Goal: Task Accomplishment & Management: Manage account settings

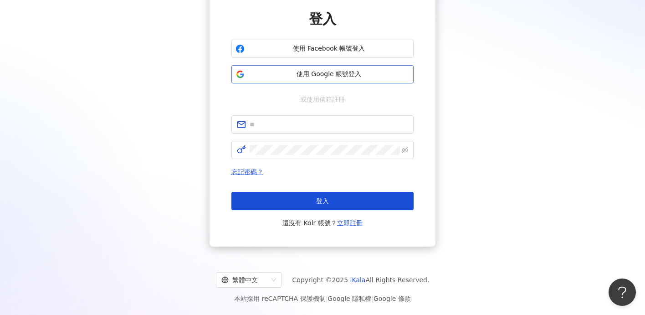
click at [332, 77] on span "使用 Google 帳號登入" at bounding box center [328, 74] width 161 height 9
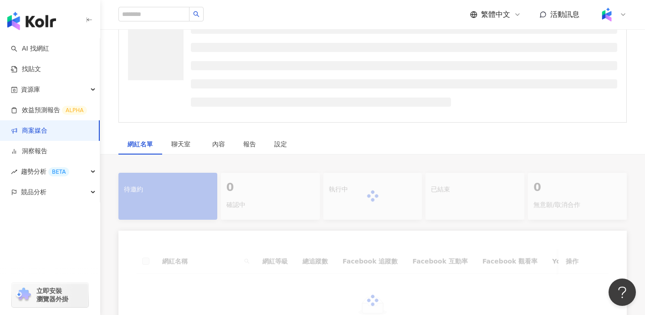
scroll to position [80, 0]
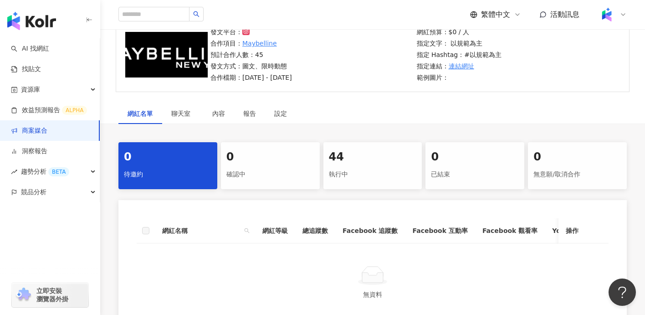
click at [415, 175] on div "執行中" at bounding box center [373, 174] width 88 height 15
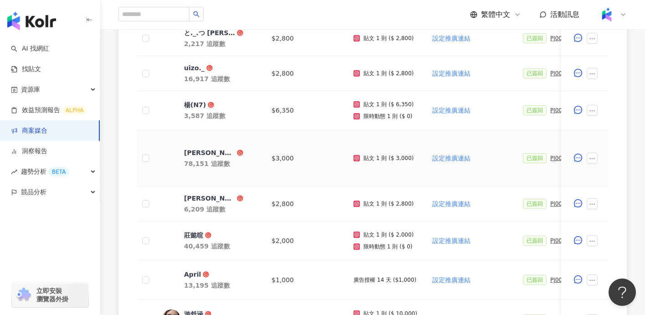
scroll to position [559, 0]
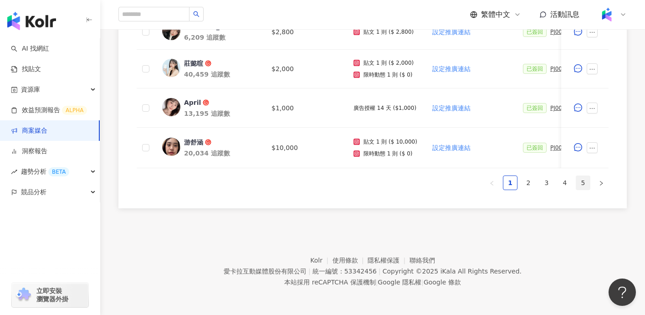
click at [584, 180] on link "5" at bounding box center [583, 183] width 14 height 14
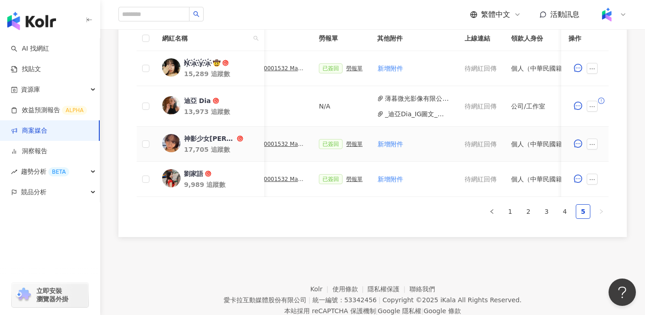
scroll to position [255, 0]
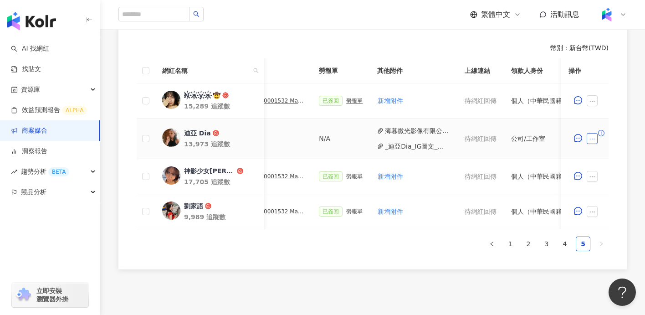
click at [592, 139] on icon "ellipsis" at bounding box center [592, 139] width 5 height 1
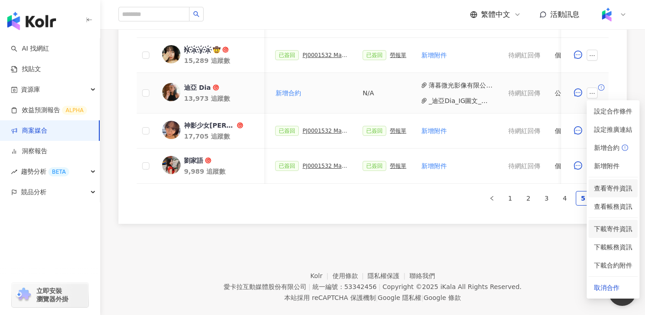
scroll to position [316, 0]
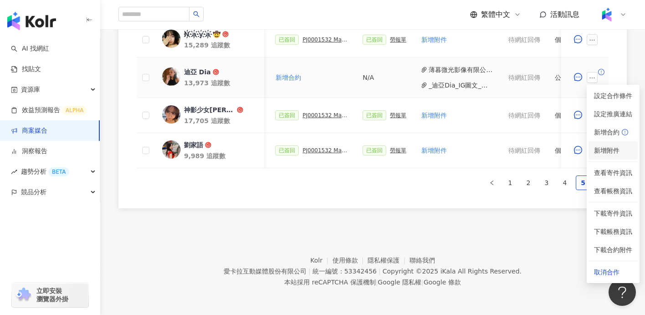
click at [620, 151] on span "新增附件" at bounding box center [613, 150] width 38 height 10
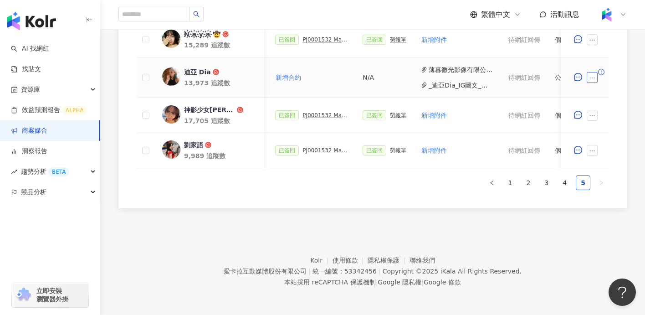
click at [590, 77] on icon "ellipsis" at bounding box center [592, 78] width 6 height 6
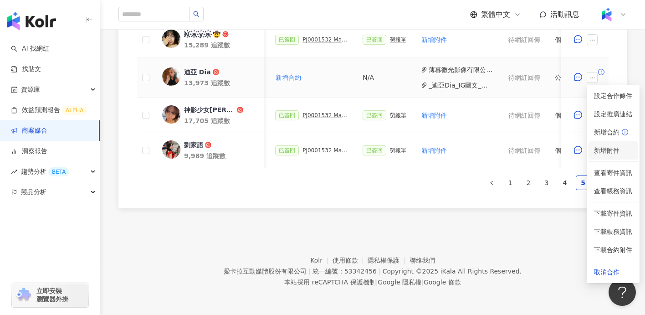
click at [604, 149] on span "新增附件" at bounding box center [607, 150] width 26 height 7
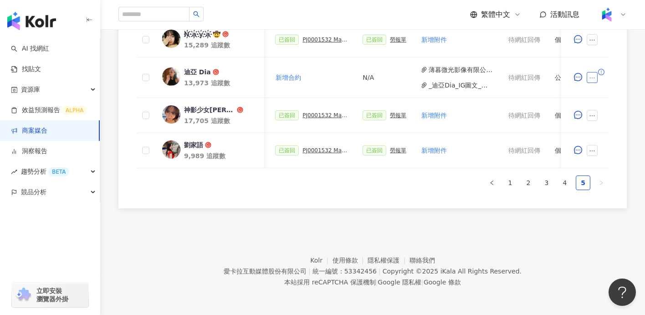
click at [594, 79] on icon "ellipsis" at bounding box center [592, 78] width 6 height 6
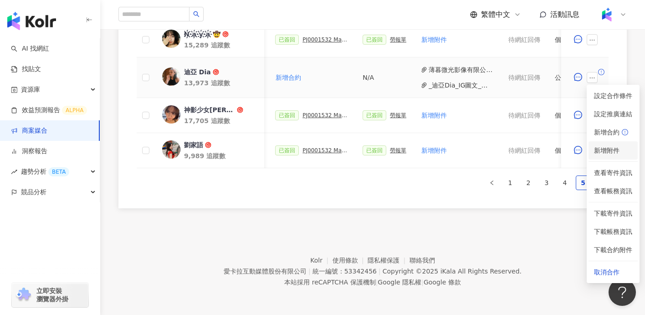
click at [607, 153] on span "新增附件" at bounding box center [607, 150] width 26 height 7
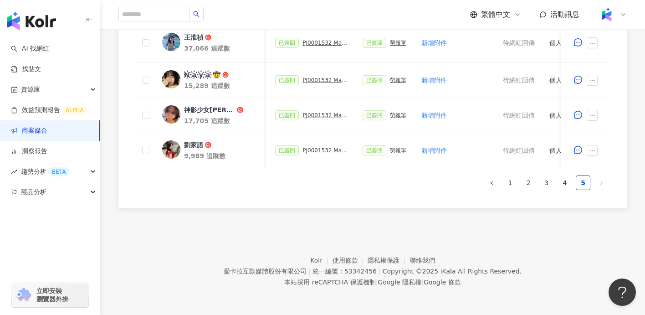
scroll to position [314, 0]
